Goal: Transaction & Acquisition: Purchase product/service

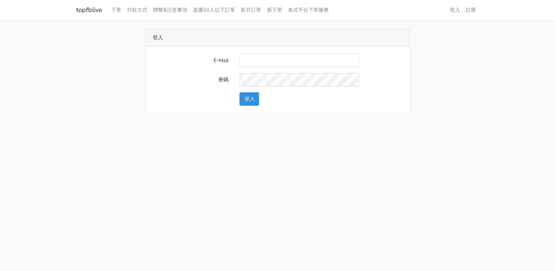
click at [246, 58] on input "E-Mail" at bounding box center [298, 60] width 119 height 13
type input "lillianokada@yahoo.com.tw"
click at [248, 99] on button "登入" at bounding box center [249, 98] width 20 height 13
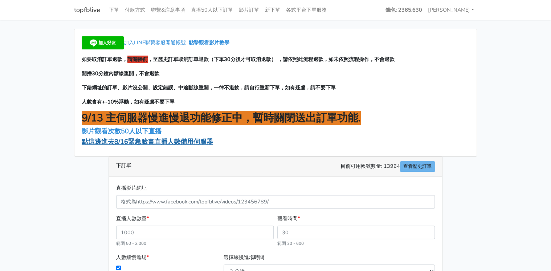
click at [177, 142] on span "點這邊進去8/16緊急臉書直播人數備用伺服器" at bounding box center [147, 141] width 131 height 9
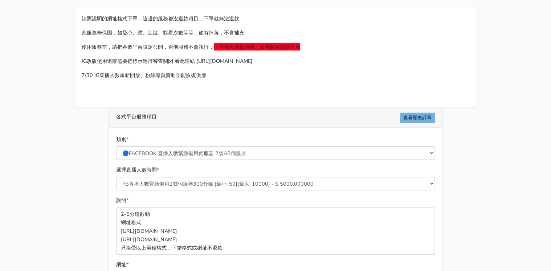
scroll to position [58, 0]
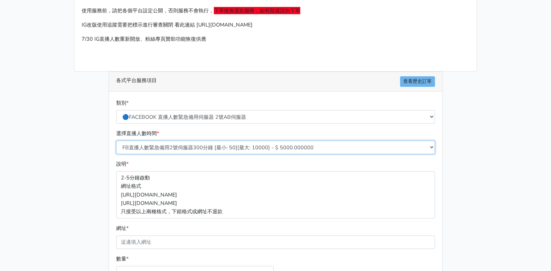
click at [226, 148] on select "FB直播人數緊急備用2號伺服器300分鐘 [最小: 50][最大: 10000] - $ 5000.000000 FB直播人數緊急備用2號伺服器60分鐘 [最…" at bounding box center [275, 146] width 318 height 13
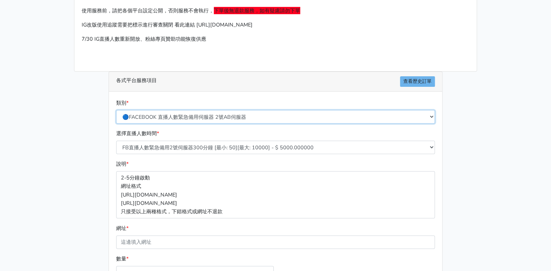
click at [239, 117] on select "🔵FACEBOOK 直播人數緊急備用伺服器 2號AB伺服器 🔵FACEBOOK 網軍專用貼文留言 安全保密 🔵9/30 FACEBOOK 直播人數緩慢進場緩慢…" at bounding box center [275, 116] width 318 height 13
select select "🔵9/30 FACEBOOK 直播人數緩慢進場緩慢退場 台灣獨家"
click at [116, 110] on select "🔵FACEBOOK 直播人數緊急備用伺服器 2號AB伺服器 🔵FACEBOOK 網軍專用貼文留言 安全保密 🔵9/30 FACEBOOK 直播人數緩慢進場緩慢…" at bounding box center [275, 116] width 318 height 13
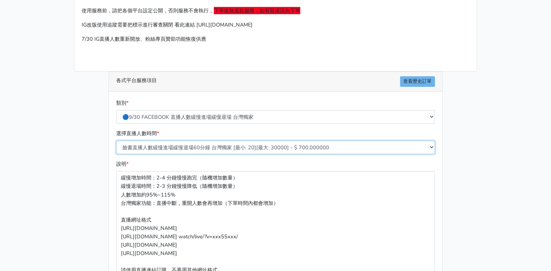
click at [198, 145] on select "臉書直播人數緩慢進場緩慢退場60分鐘 台灣獨家 [最小: 20][最大: 30000] - $ 700.000000 臉書直播人數緩慢進場緩慢退場120分鐘 …" at bounding box center [275, 146] width 318 height 13
select select "559"
click at [116, 140] on select "臉書直播人數緩慢進場緩慢退場60分鐘 台灣獨家 [最小: 20][最大: 30000] - $ 700.000000 臉書直播人數緩慢進場緩慢退場120分鐘 …" at bounding box center [275, 146] width 318 height 13
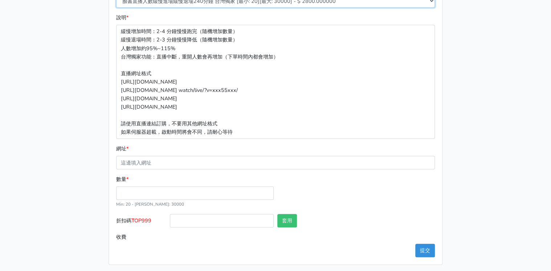
scroll to position [206, 0]
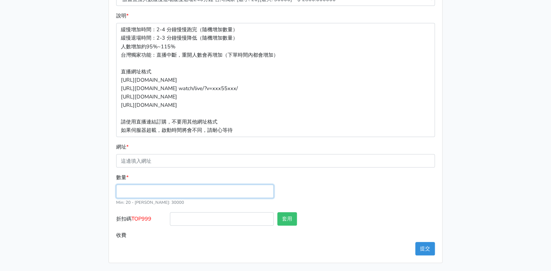
click at [134, 190] on input "數量 *" at bounding box center [194, 190] width 157 height 13
type input "180"
type input "504.000"
click at [342, 193] on div "數量 * 180 Min: 20 - Max: 30000" at bounding box center [275, 192] width 322 height 39
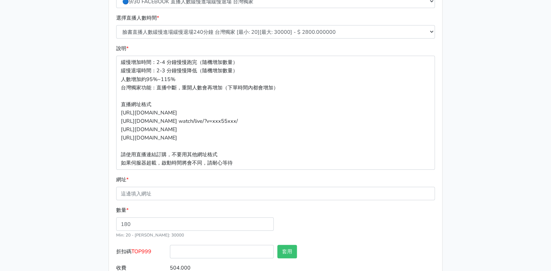
scroll to position [174, 0]
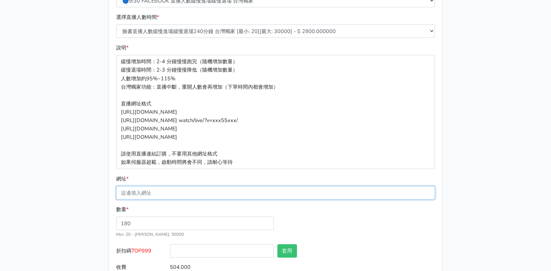
click at [146, 191] on input "網址 *" at bounding box center [275, 192] width 318 height 13
paste input "[URL][DOMAIN_NAME]"
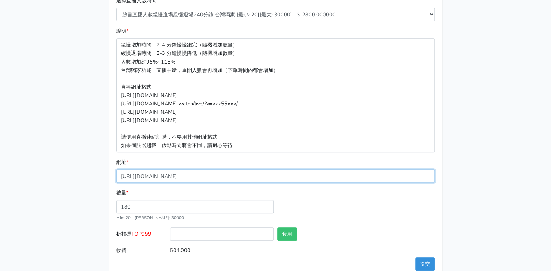
scroll to position [206, 0]
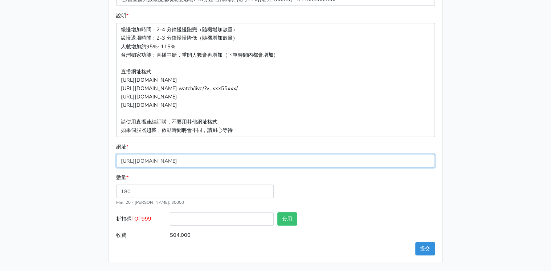
type input "[URL][DOMAIN_NAME]"
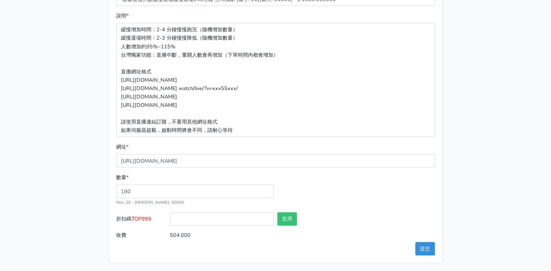
click at [157, 230] on label "收費" at bounding box center [141, 234] width 54 height 13
click at [170, 230] on input "504.000" at bounding box center [302, 234] width 265 height 13
drag, startPoint x: 133, startPoint y: 217, endPoint x: 153, endPoint y: 217, distance: 19.2
click at [153, 217] on label "折扣碼 TOP999" at bounding box center [141, 220] width 54 height 16
drag, startPoint x: 153, startPoint y: 217, endPoint x: 145, endPoint y: 217, distance: 7.6
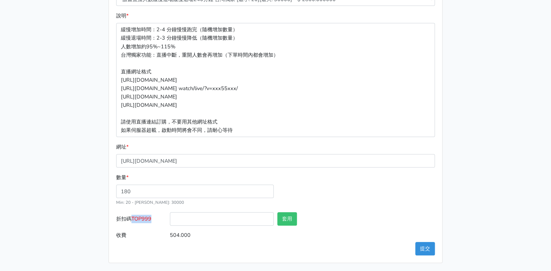
copy span "TOP999"
click at [218, 216] on input "折扣碼 TOP999" at bounding box center [222, 218] width 104 height 13
paste input "TOP999"
type input "TOP999"
click at [292, 218] on button "套用" at bounding box center [287, 218] width 20 height 13
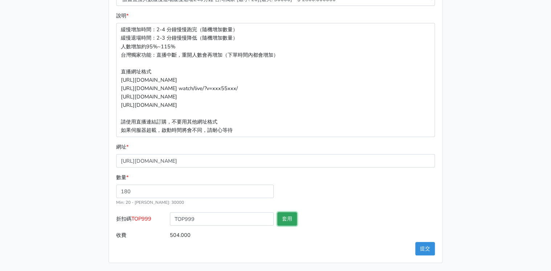
type input "套用失敗"
click at [425, 250] on button "提交" at bounding box center [425, 248] width 20 height 13
